Goal: Information Seeking & Learning: Check status

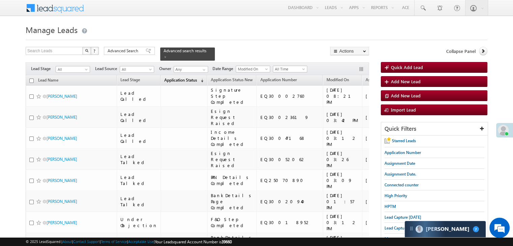
click at [164, 79] on span "Application Status" at bounding box center [180, 80] width 33 height 5
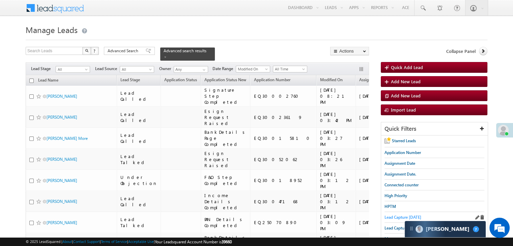
click at [393, 215] on span "Lead Capture today" at bounding box center [402, 217] width 37 height 5
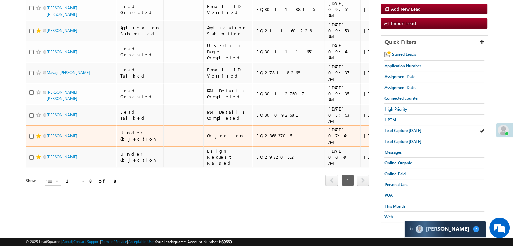
scroll to position [202, 0]
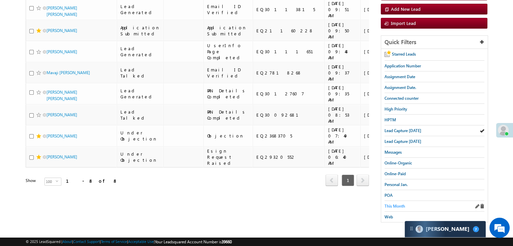
click at [398, 204] on span "This Month" at bounding box center [394, 206] width 21 height 5
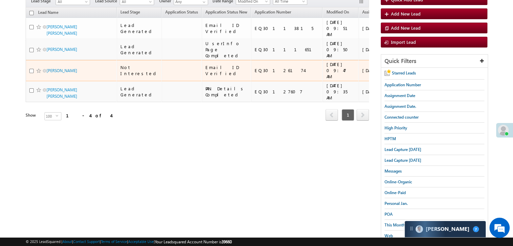
scroll to position [66, 0]
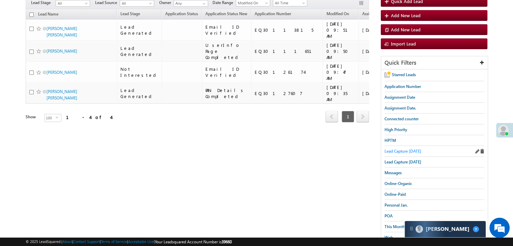
click at [392, 149] on span "Lead Capture today" at bounding box center [402, 151] width 37 height 5
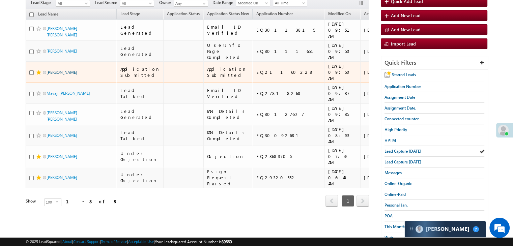
click at [50, 75] on link "Sanju" at bounding box center [62, 72] width 31 height 5
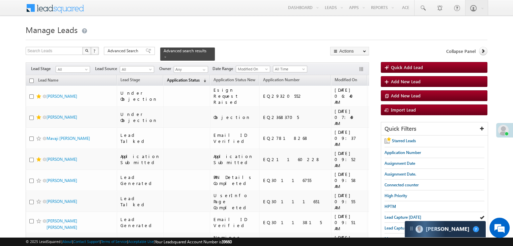
click at [167, 78] on span "Application Status" at bounding box center [183, 80] width 33 height 5
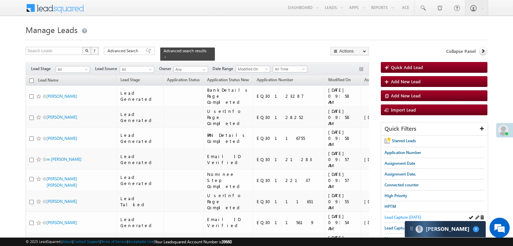
click at [396, 216] on span "Lead Capture today" at bounding box center [402, 217] width 37 height 5
click at [383, 216] on div "Starred Leads Application Number Assignment Date Assignment Date. Connected cou…" at bounding box center [434, 222] width 107 height 173
click at [387, 216] on span "Lead Capture today" at bounding box center [402, 217] width 37 height 5
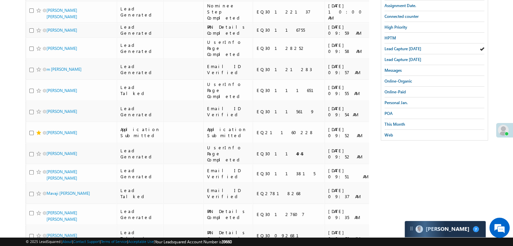
scroll to position [67, 0]
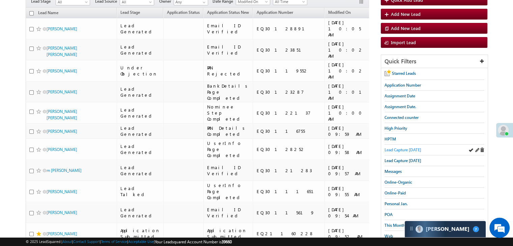
click at [414, 149] on span "Lead Capture today" at bounding box center [402, 149] width 37 height 5
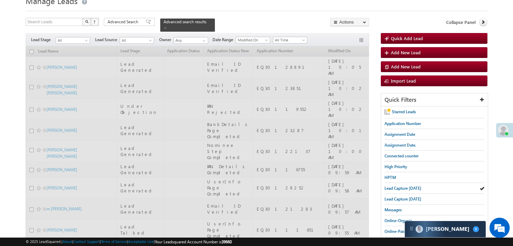
scroll to position [0, 0]
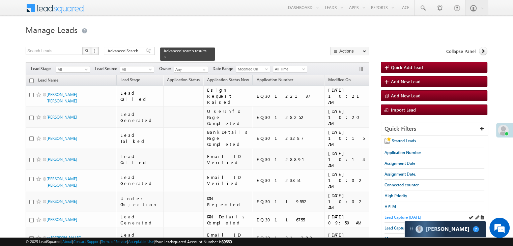
click at [395, 217] on span "Lead Capture today" at bounding box center [402, 217] width 37 height 5
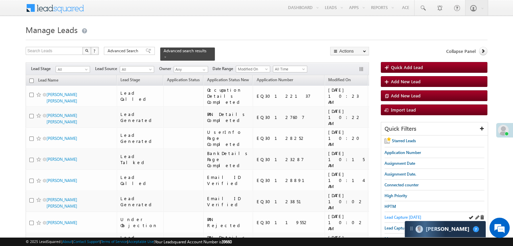
click at [409, 215] on span "Lead Capture today" at bounding box center [402, 217] width 37 height 5
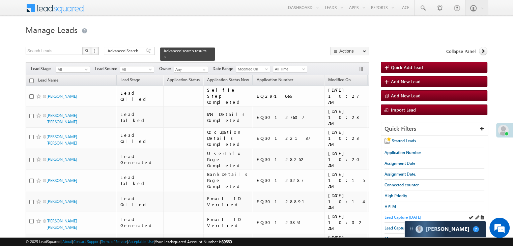
click at [401, 218] on span "Lead Capture today" at bounding box center [402, 217] width 37 height 5
drag, startPoint x: 393, startPoint y: 216, endPoint x: 376, endPoint y: 208, distance: 19.6
click at [393, 216] on span "Lead Capture today" at bounding box center [402, 217] width 37 height 5
